Goal: Task Accomplishment & Management: Manage account settings

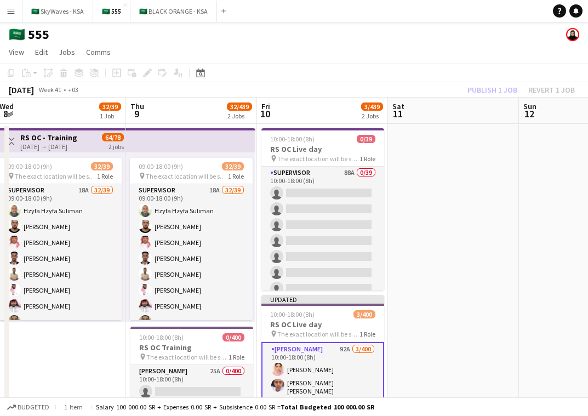
click at [461, 238] on app-date-cell at bounding box center [453, 317] width 131 height 387
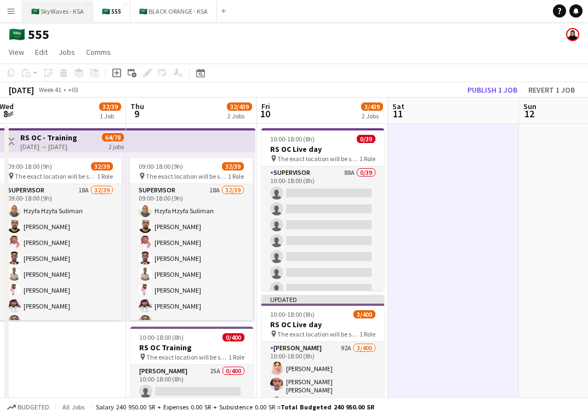
click at [63, 13] on button "🇸🇦 SkyWaves - KSA Close" at bounding box center [57, 11] width 71 height 21
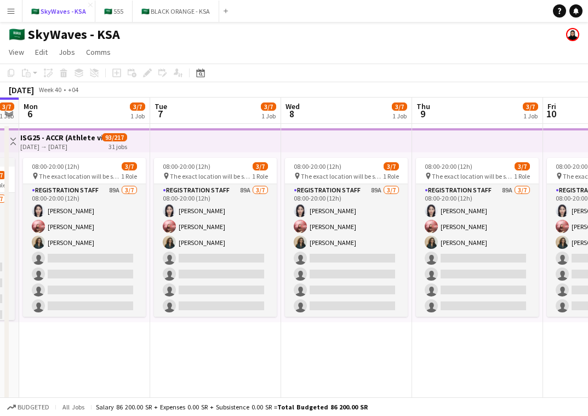
scroll to position [0, 391]
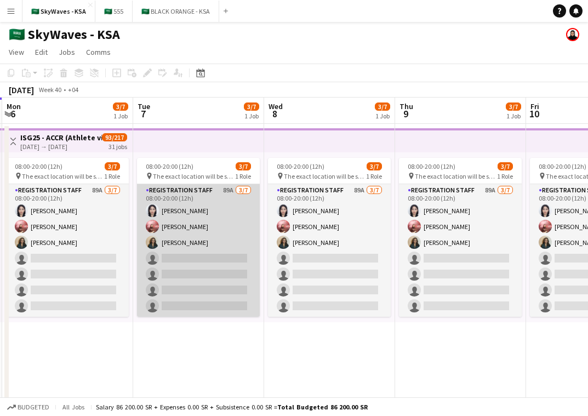
click at [166, 232] on app-card-role "Registration Staff 89A [DATE] 08:00-20:00 (12h) [PERSON_NAME] [PERSON_NAME] [PE…" at bounding box center [198, 250] width 123 height 133
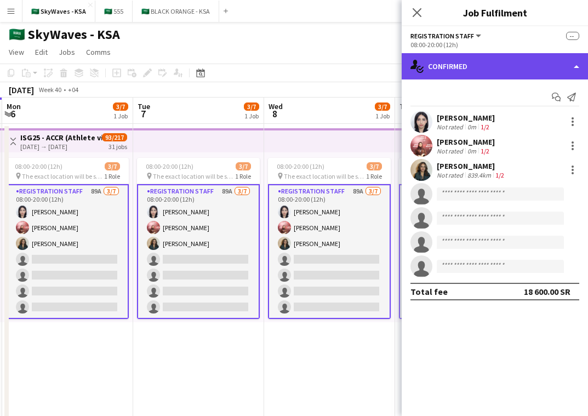
click at [457, 69] on div "single-neutral-actions-check-2 Confirmed" at bounding box center [495, 66] width 186 height 26
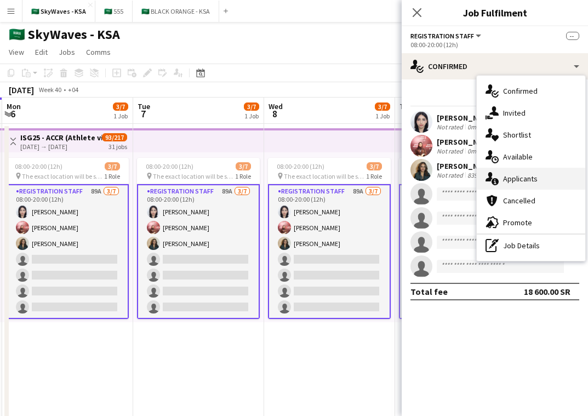
click at [549, 181] on div "single-neutral-actions-information Applicants" at bounding box center [531, 179] width 109 height 22
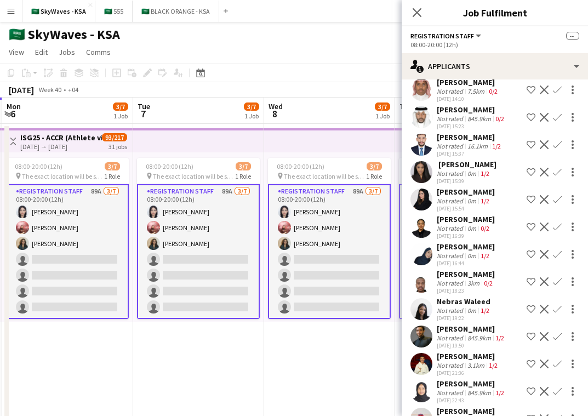
scroll to position [1678, 0]
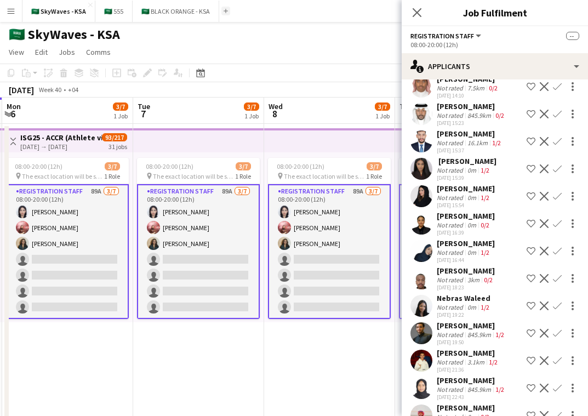
click at [222, 14] on button "Add" at bounding box center [226, 11] width 9 height 9
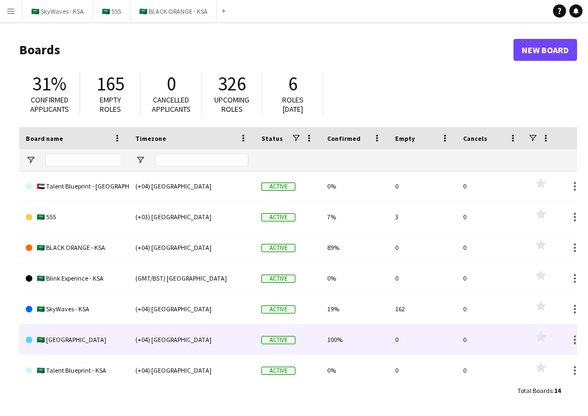
scroll to position [94, 0]
click at [81, 341] on link "🇸🇦 [GEOGRAPHIC_DATA]" at bounding box center [74, 339] width 97 height 31
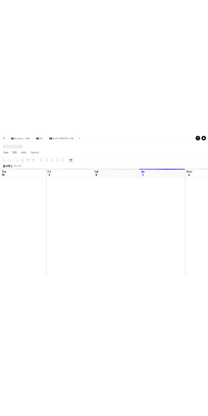
scroll to position [0, 262]
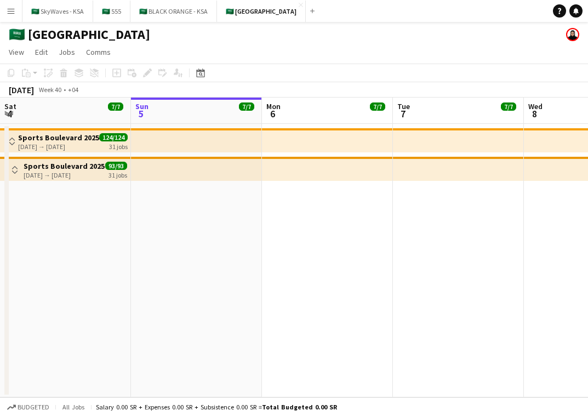
click at [15, 139] on app-icon "Toggle View" at bounding box center [12, 142] width 8 height 8
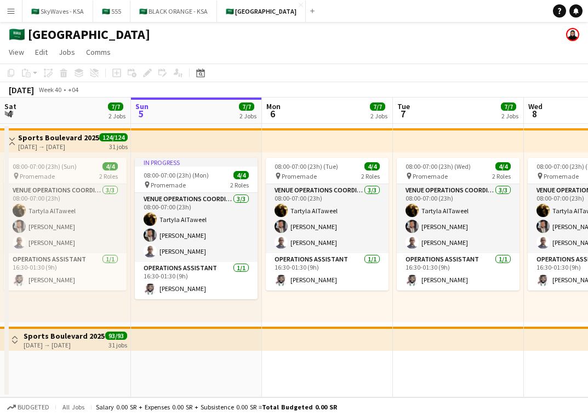
click at [16, 340] on app-icon "Toggle View" at bounding box center [15, 340] width 8 height 8
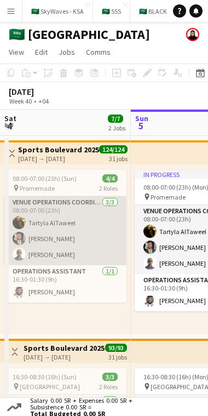
click at [43, 220] on app-card-role "VENUE OPERATIONS COORDINATOR [DATE] 08:00-07:00 (23h) Tartyla [PERSON_NAME] [PE…" at bounding box center [65, 230] width 123 height 69
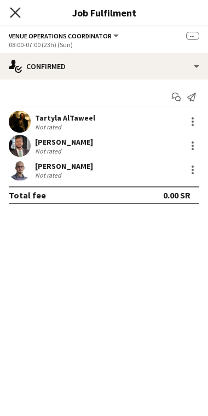
click at [14, 15] on icon "Close pop-in" at bounding box center [15, 12] width 10 height 10
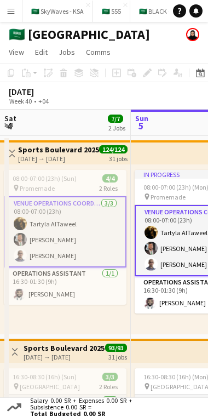
click at [157, 207] on app-card-role "VENUE OPERATIONS COORDINATOR [DATE] 08:00-07:00 (23h) Tartyla [PERSON_NAME] [PE…" at bounding box center [196, 240] width 123 height 71
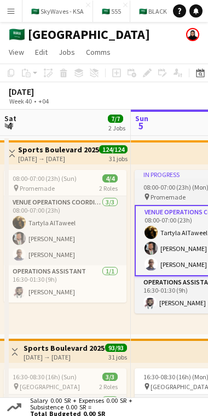
click at [160, 177] on div "In progress" at bounding box center [196, 174] width 123 height 9
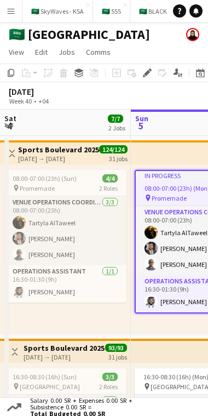
click at [160, 177] on div "In progress" at bounding box center [196, 175] width 121 height 9
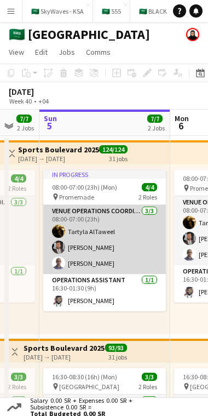
scroll to position [0, 360]
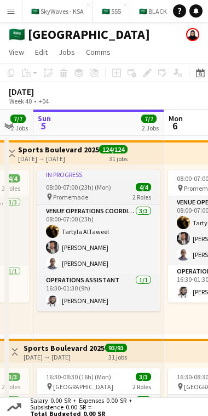
click at [130, 189] on div "08:00-07:00 (23h) (Mon) 4/4" at bounding box center [98, 187] width 123 height 8
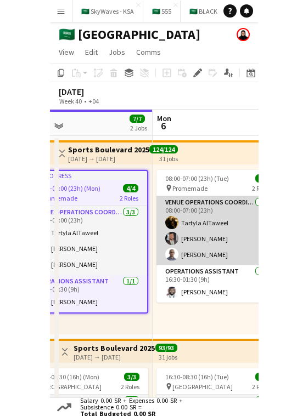
scroll to position [0, 420]
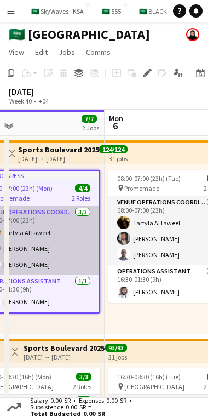
click at [65, 239] on app-card-role "VENUE OPERATIONS COORDINATOR [DATE] 08:00-07:00 (23h) Tartyla [PERSON_NAME] [PE…" at bounding box center [39, 240] width 121 height 69
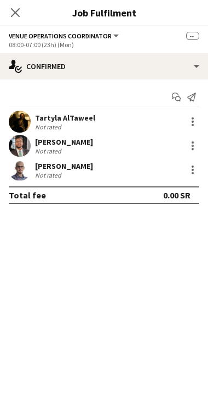
drag, startPoint x: 13, startPoint y: 10, endPoint x: 21, endPoint y: 16, distance: 10.1
click at [13, 10] on icon at bounding box center [15, 12] width 9 height 9
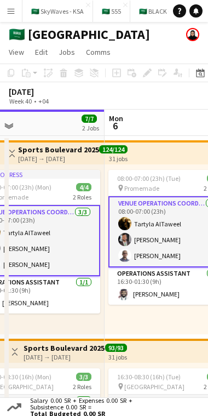
click at [80, 150] on h3 "Sports Boulevard 2025" at bounding box center [58, 150] width 81 height 10
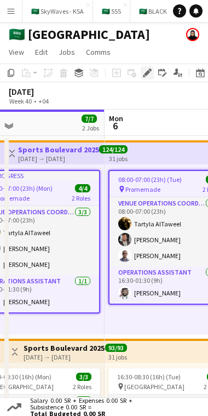
click at [149, 73] on icon at bounding box center [147, 73] width 6 height 6
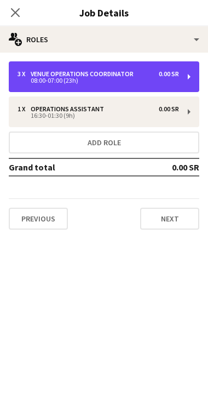
click at [149, 73] on div "3 x VENUE OPERATIONS COORDINATOR 0.00 SR" at bounding box center [99, 74] width 162 height 8
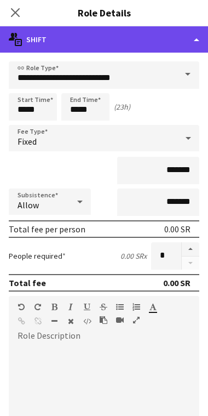
click at [93, 46] on div "multiple-actions-text Shift" at bounding box center [104, 39] width 208 height 26
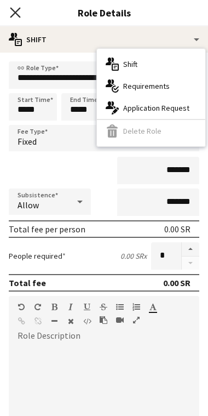
click at [18, 12] on icon "Close pop-in" at bounding box center [15, 12] width 10 height 10
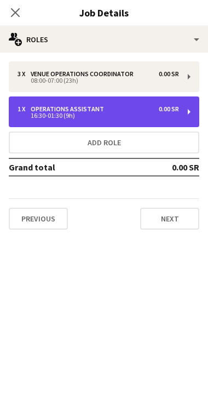
click at [105, 104] on div "1 x Operations Assistant 0.00 SR 16:30-01:30 (9h)" at bounding box center [104, 112] width 191 height 31
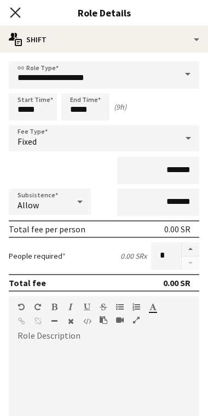
click at [18, 8] on icon "Close pop-in" at bounding box center [15, 12] width 10 height 10
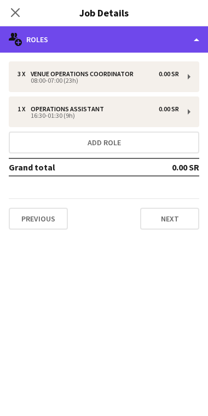
click at [73, 49] on div "multiple-users-add Roles" at bounding box center [104, 39] width 208 height 26
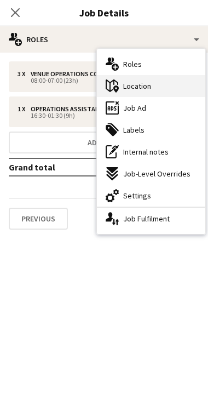
click at [148, 94] on div "maps-pin-1 Location" at bounding box center [151, 86] width 109 height 22
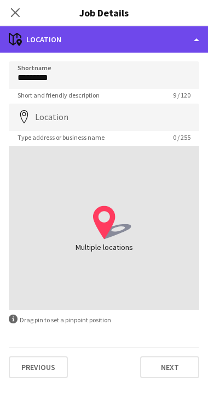
click at [82, 41] on div "maps-pin-1 Location" at bounding box center [104, 39] width 208 height 26
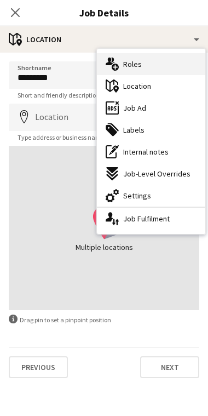
click at [153, 71] on div "multiple-users-add Roles" at bounding box center [151, 64] width 109 height 22
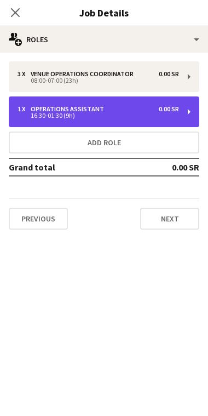
click at [123, 102] on div "1 x Operations Assistant 0.00 SR 16:30-01:30 (9h)" at bounding box center [104, 112] width 191 height 31
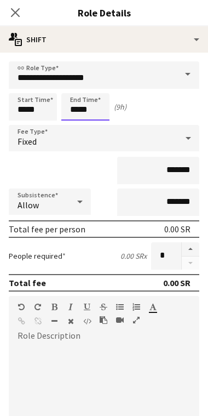
click at [76, 109] on body "Menu Boards Boards Boards All jobs Status Workforce Workforce My Workforce Recr…" at bounding box center [104, 278] width 208 height 556
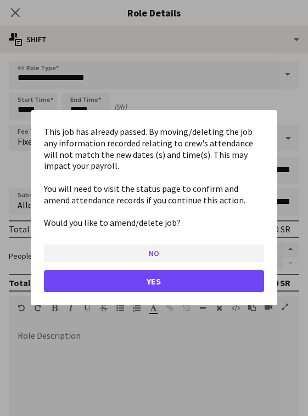
click at [169, 258] on button "No" at bounding box center [154, 254] width 220 height 18
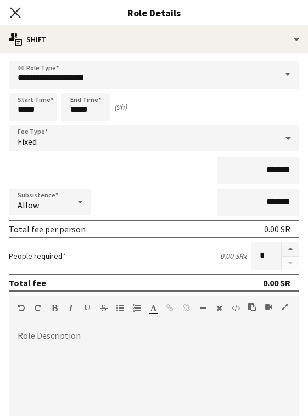
click at [15, 13] on icon at bounding box center [15, 12] width 10 height 10
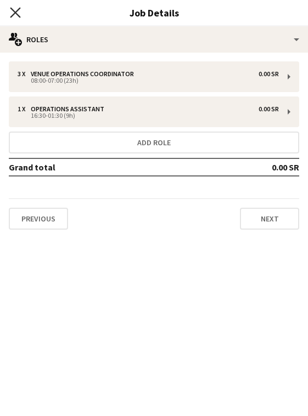
click at [16, 12] on icon "Close pop-in" at bounding box center [15, 12] width 10 height 10
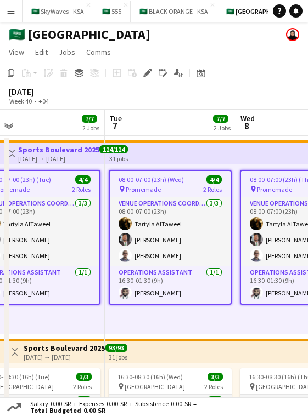
click at [156, 152] on app-top-bar at bounding box center [170, 152] width 131 height 24
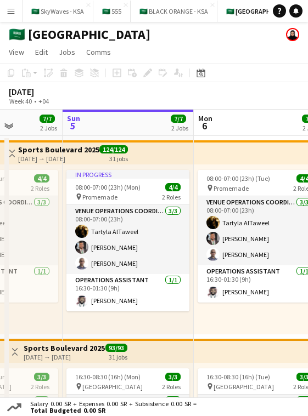
scroll to position [0, 330]
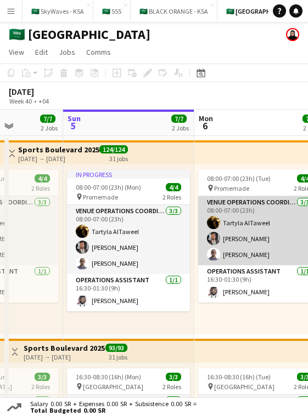
click at [252, 257] on app-card-role "VENUE OPERATIONS COORDINATOR [DATE] 08:00-07:00 (23h) Tartyla [PERSON_NAME] [PE…" at bounding box center [259, 230] width 123 height 69
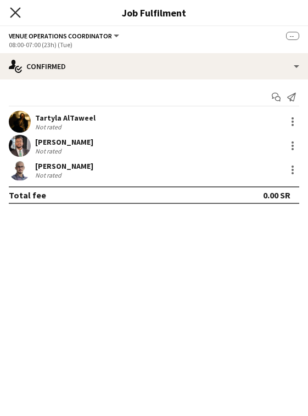
click at [10, 13] on icon "Close pop-in" at bounding box center [15, 12] width 10 height 10
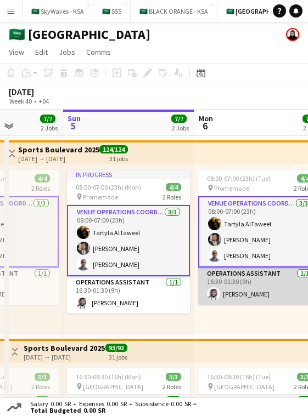
click at [248, 283] on app-card-role "Operations Assistant [DATE] 16:30-01:30 (9h) [PERSON_NAME]" at bounding box center [259, 286] width 123 height 37
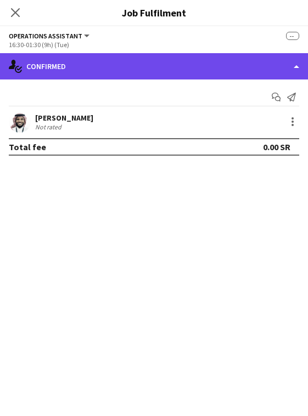
click at [206, 74] on div "single-neutral-actions-check-2 Confirmed" at bounding box center [154, 66] width 308 height 26
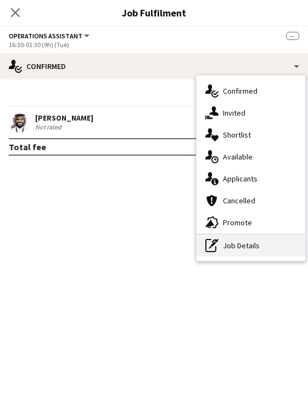
click at [248, 254] on div "pen-write Job Details" at bounding box center [250, 246] width 109 height 22
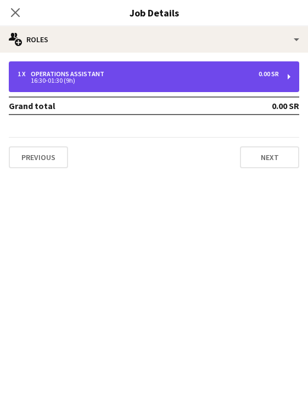
click at [167, 83] on div "16:30-01:30 (9h)" at bounding box center [148, 80] width 261 height 5
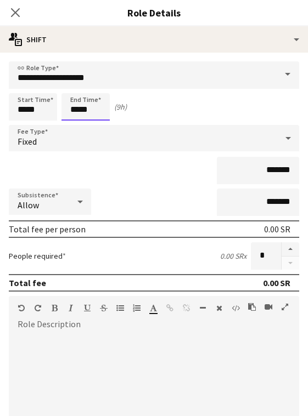
click at [75, 110] on body "Menu Boards Boards Boards All jobs Status Workforce Workforce My Workforce Recr…" at bounding box center [154, 278] width 308 height 556
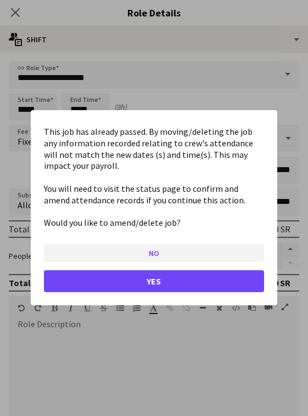
click at [148, 252] on button "No" at bounding box center [154, 254] width 220 height 18
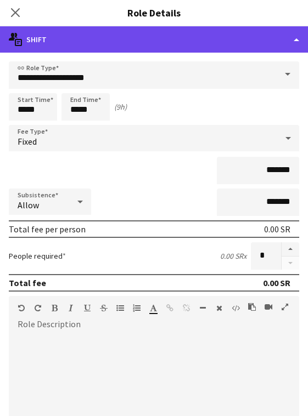
click at [201, 37] on div "multiple-actions-text Shift" at bounding box center [154, 39] width 308 height 26
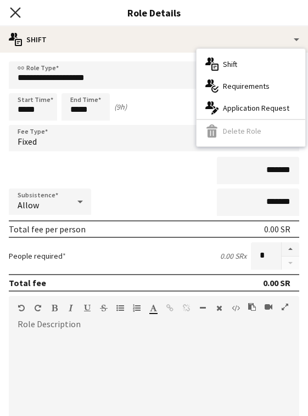
click at [11, 14] on icon "Close pop-in" at bounding box center [15, 12] width 10 height 10
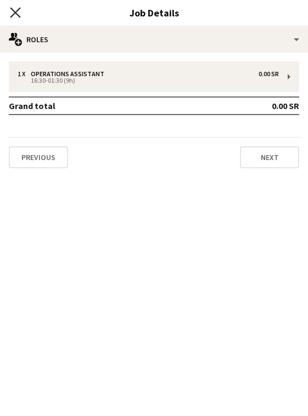
click at [18, 8] on icon "Close pop-in" at bounding box center [15, 12] width 10 height 10
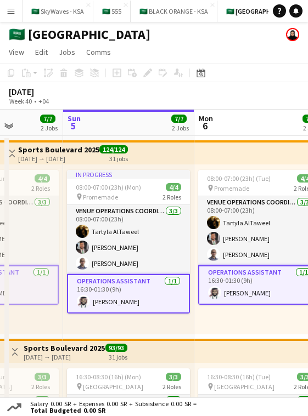
click at [143, 151] on app-top-bar at bounding box center [128, 152] width 131 height 24
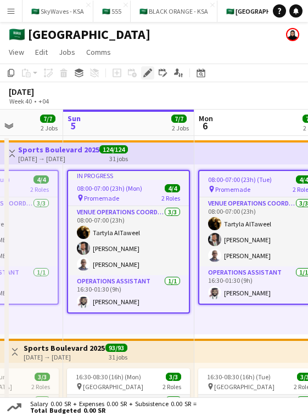
click at [144, 74] on icon at bounding box center [147, 73] width 6 height 6
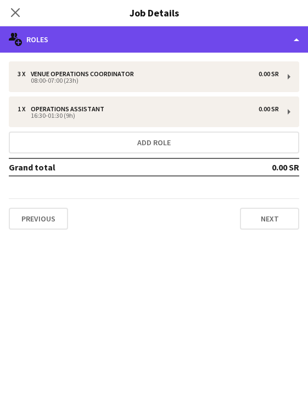
click at [224, 34] on div "multiple-users-add Roles" at bounding box center [154, 39] width 308 height 26
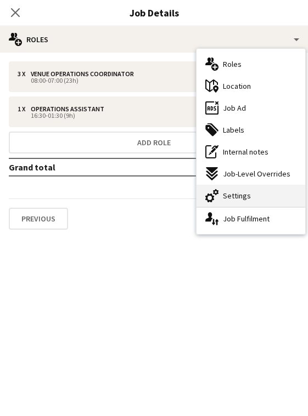
click at [245, 199] on span "Settings" at bounding box center [237, 196] width 28 height 10
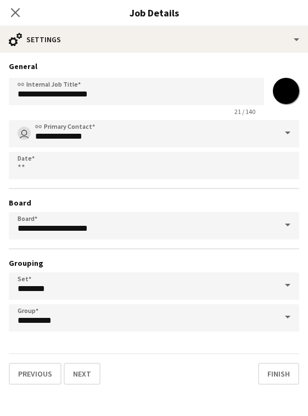
click at [148, 23] on div "Close pop-in Job Details" at bounding box center [154, 13] width 308 height 26
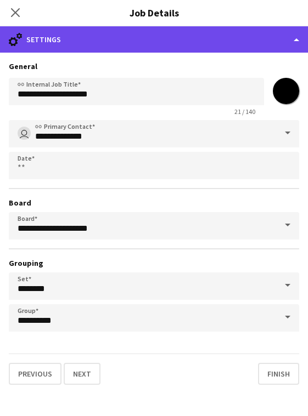
click at [148, 33] on div "cog-double-3 Settings" at bounding box center [154, 39] width 308 height 26
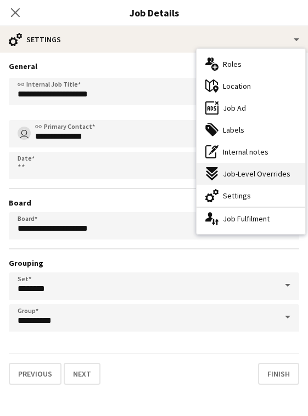
click at [243, 182] on div "expand-all-down Job-Level Overrides" at bounding box center [250, 174] width 109 height 22
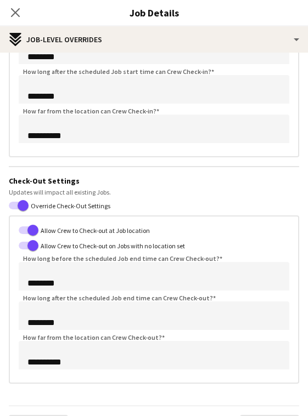
scroll to position [169, 0]
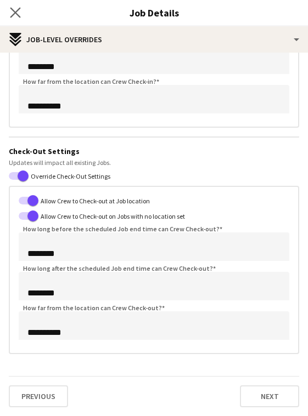
click at [20, 15] on icon "Close pop-in" at bounding box center [15, 12] width 10 height 10
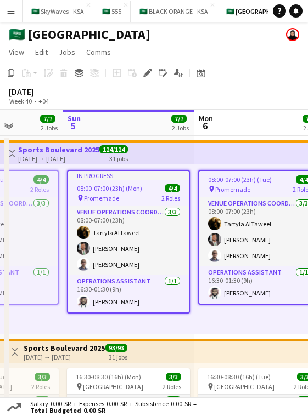
click at [222, 97] on div "[DATE] Week 40 • +04" at bounding box center [154, 95] width 308 height 27
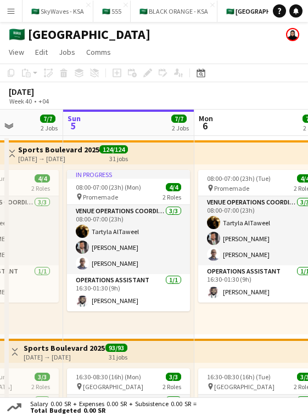
click at [14, 12] on app-icon "Menu" at bounding box center [11, 11] width 9 height 9
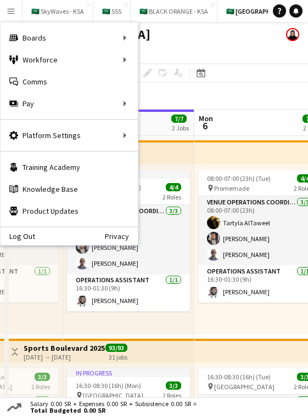
click at [226, 152] on app-top-bar at bounding box center [259, 152] width 131 height 24
